Goal: Transaction & Acquisition: Purchase product/service

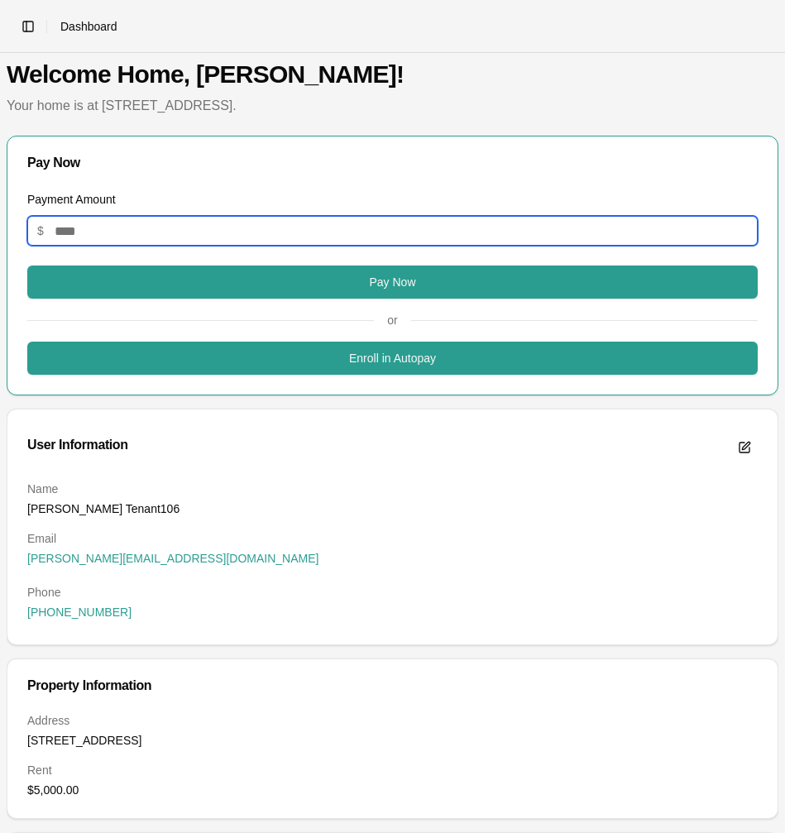
click at [363, 246] on input "Payment Amount" at bounding box center [392, 231] width 731 height 30
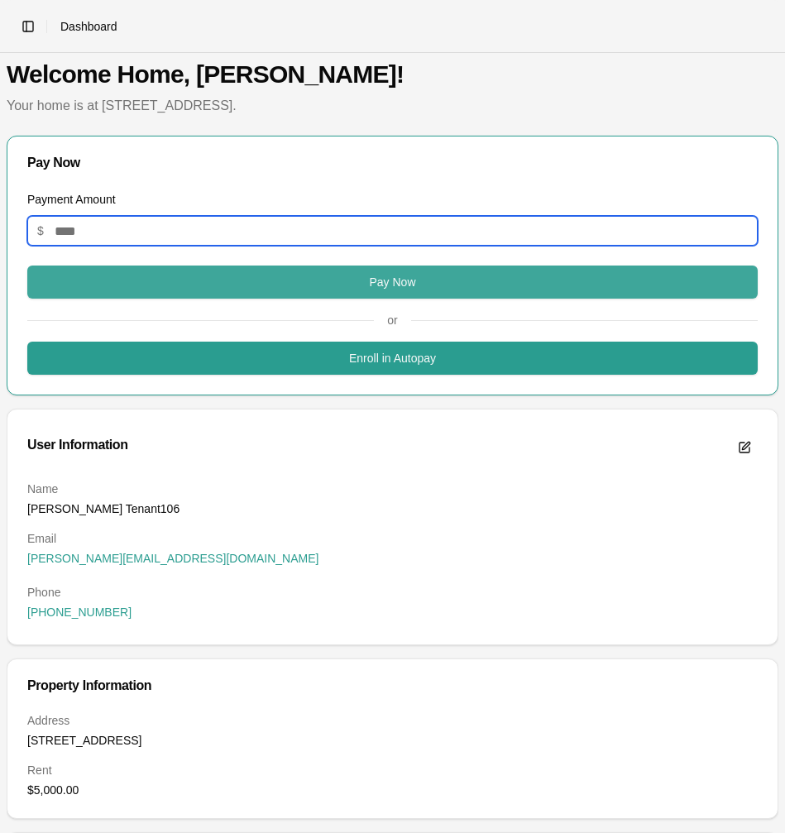
type input "*"
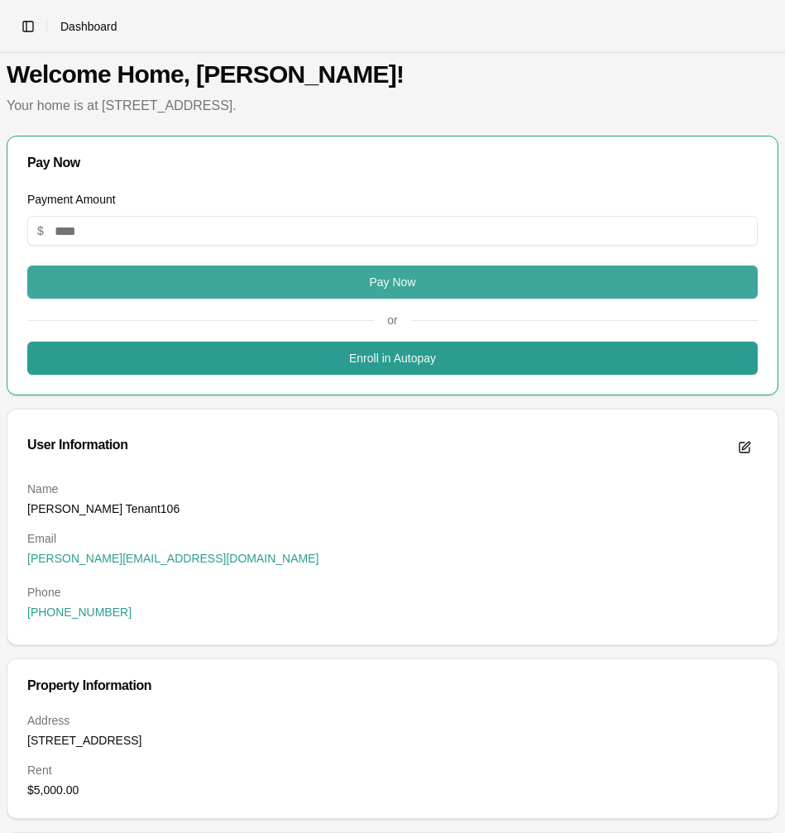
click at [339, 299] on button "Pay Now" at bounding box center [392, 282] width 731 height 33
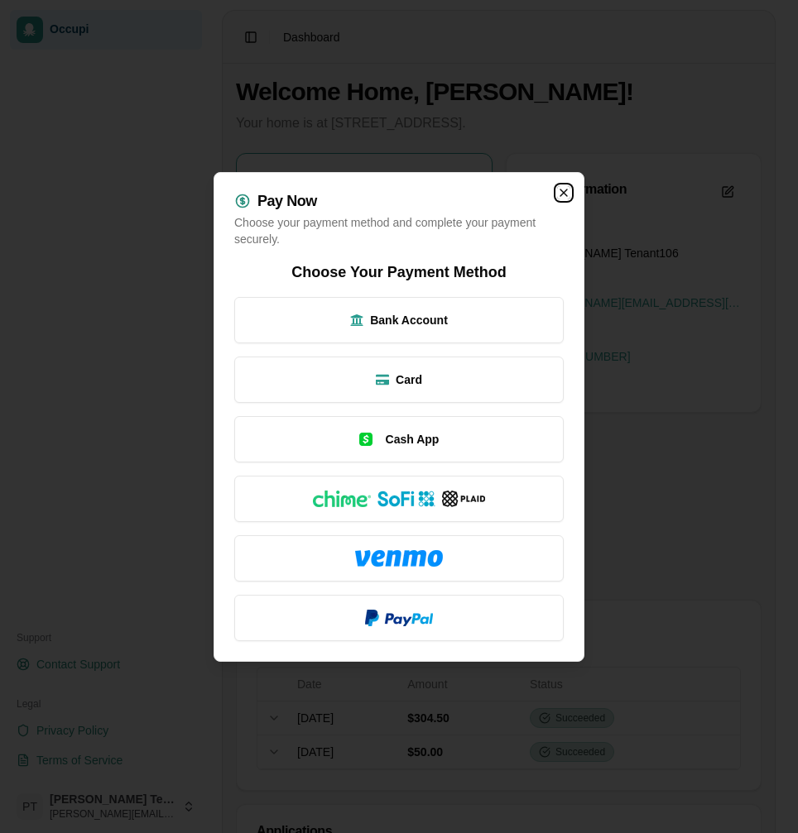
click at [565, 192] on icon "button" at bounding box center [563, 192] width 13 height 13
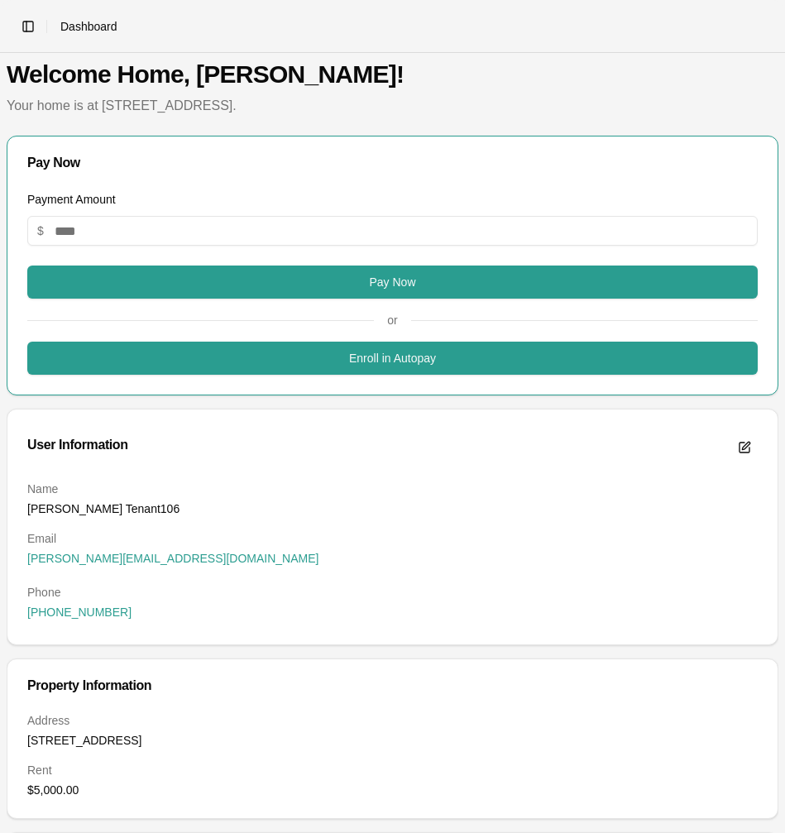
click at [588, 74] on main "Welcome Home, [PERSON_NAME]! Your home is at [STREET_ADDRESS]. Pay Now Payment …" at bounding box center [392, 622] width 785 height 1139
